Goal: Task Accomplishment & Management: Use online tool/utility

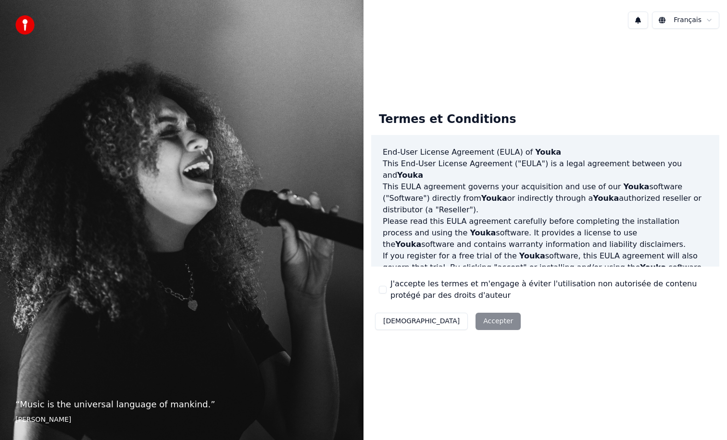
click at [387, 291] on div "J'accepte les termes et m'engage à éviter l'utilisation non autorisée de conten…" at bounding box center [545, 289] width 333 height 23
click at [382, 288] on button "J'accepte les termes et m'engage à éviter l'utilisation non autorisée de conten…" at bounding box center [383, 290] width 8 height 8
click at [475, 323] on button "Accepter" at bounding box center [497, 321] width 45 height 17
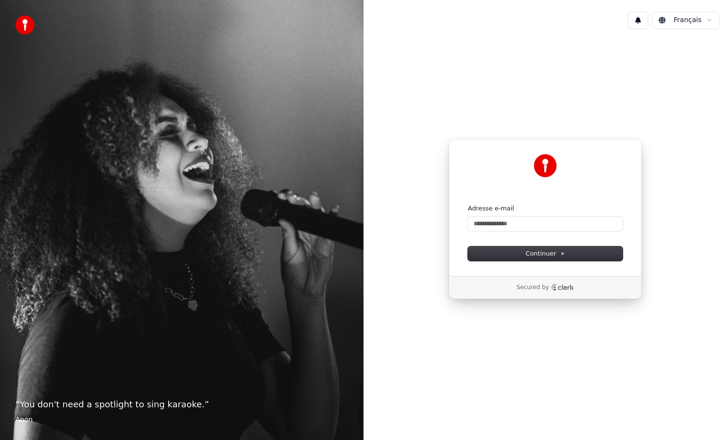
click at [489, 216] on div "Adresse e-mail" at bounding box center [545, 217] width 155 height 27
click at [490, 221] on input "Adresse e-mail" at bounding box center [545, 224] width 155 height 14
click at [500, 224] on input "Adresse e-mail" at bounding box center [545, 224] width 155 height 14
click at [522, 247] on button "Continuer" at bounding box center [545, 254] width 155 height 14
type input "**********"
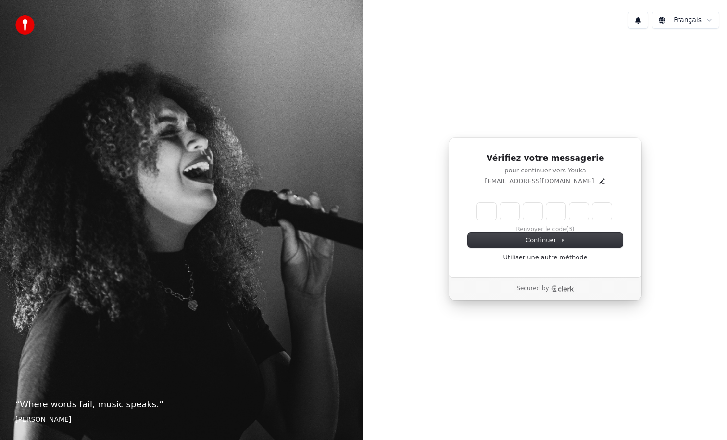
type input "******"
type input "*"
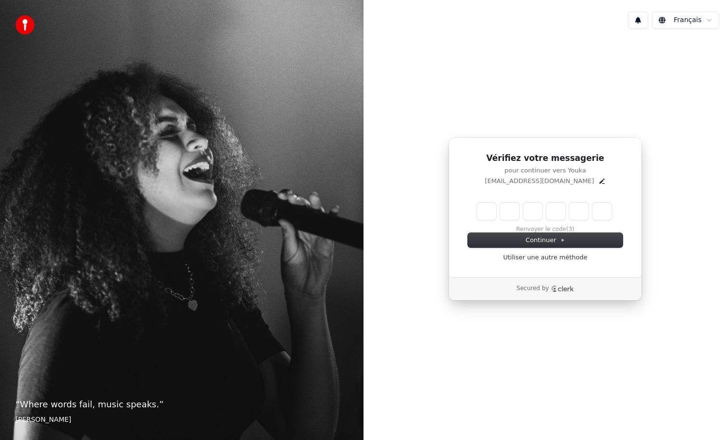
type input "*"
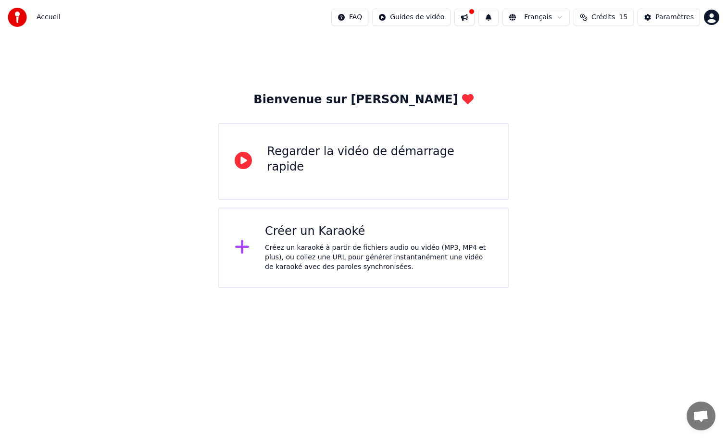
click at [250, 154] on icon at bounding box center [243, 160] width 17 height 17
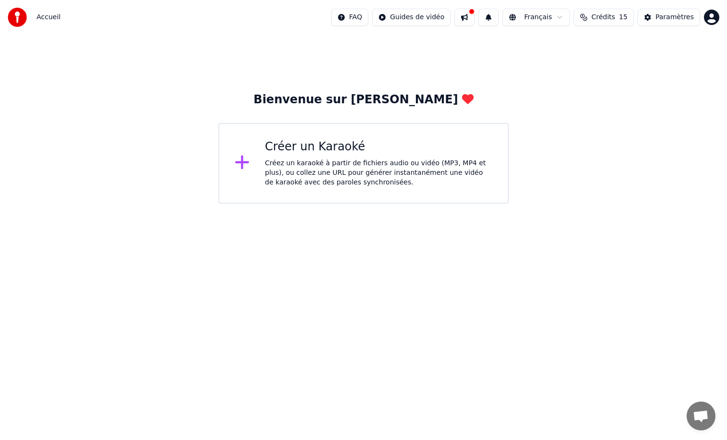
click at [241, 164] on icon at bounding box center [242, 163] width 14 height 14
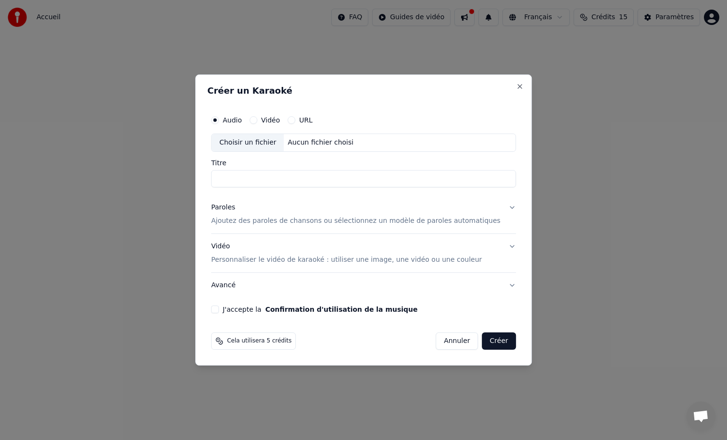
click at [261, 142] on div "Choisir un fichier" at bounding box center [248, 142] width 72 height 17
